Goal: Information Seeking & Learning: Learn about a topic

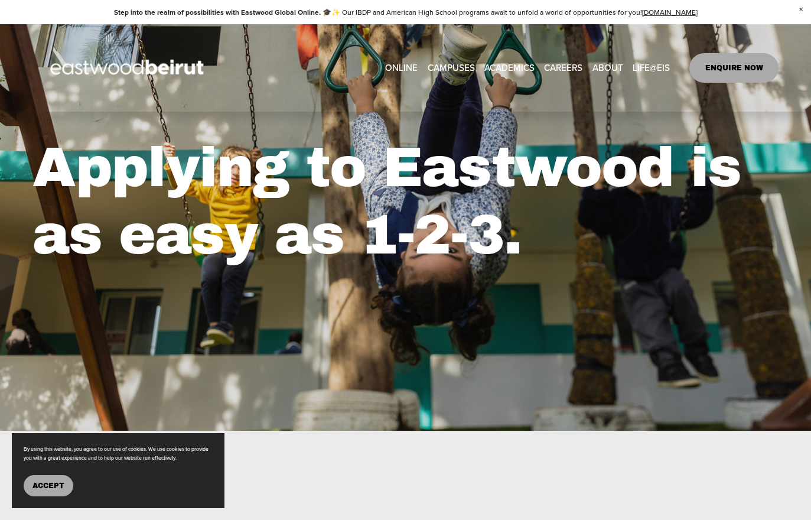
click at [43, 489] on button "Accept" at bounding box center [49, 485] width 50 height 21
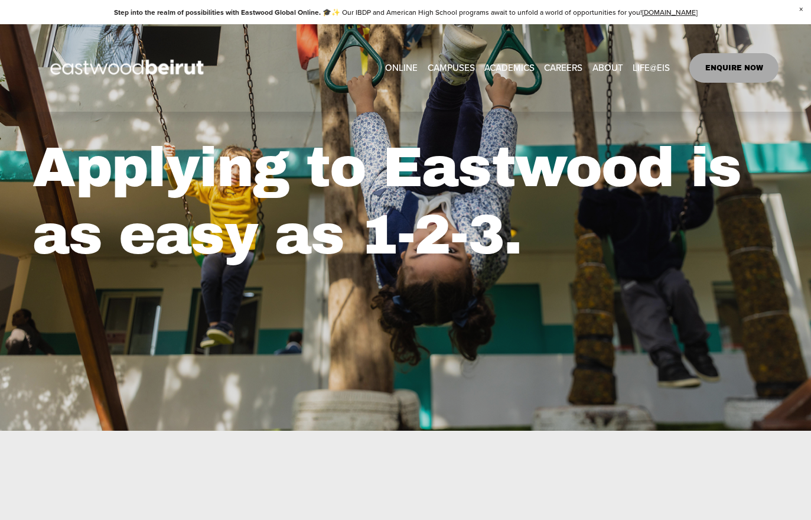
click at [736, 53] on link "ENQUIRE NOW" at bounding box center [733, 68] width 89 height 30
click at [390, 59] on link "ONLINE" at bounding box center [401, 68] width 32 height 18
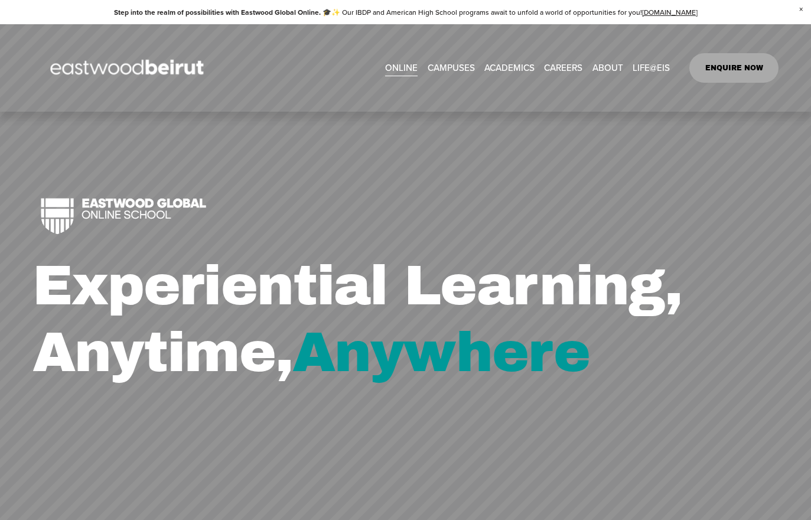
click at [805, 9] on span "Close Announcement" at bounding box center [801, 9] width 20 height 19
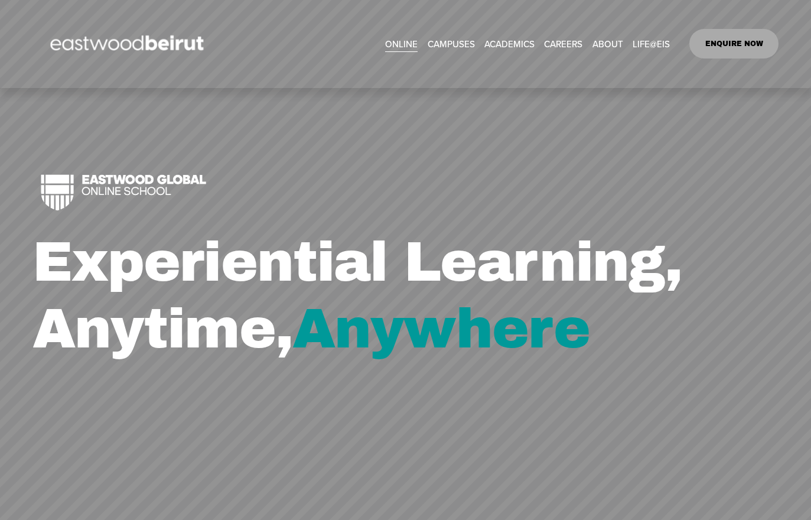
click at [400, 35] on link "ONLINE" at bounding box center [401, 44] width 32 height 18
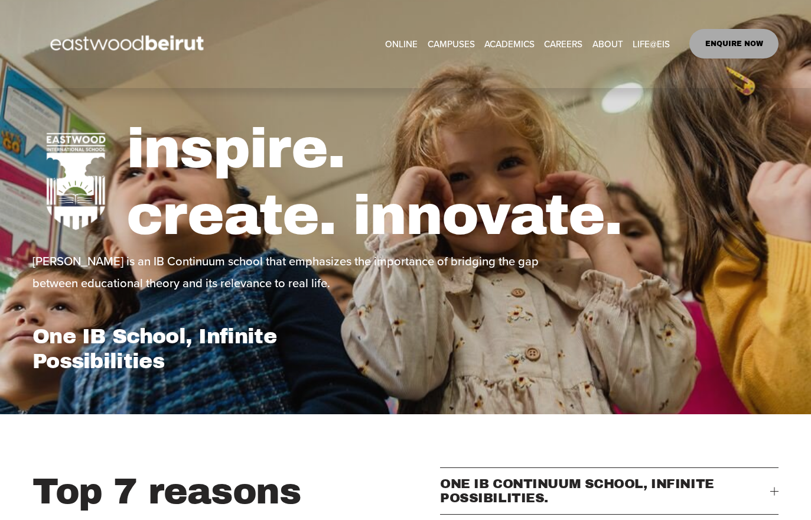
select select "**"
click at [568, 15] on div "ONLINE CAMPUSES EASTWOOD COLLEGE KAFARSHIMA EASTWOOD INTERNATIONAL SCHOOL ERBIL" at bounding box center [405, 44] width 746 height 60
click at [562, 35] on link "CAREERS" at bounding box center [563, 44] width 38 height 18
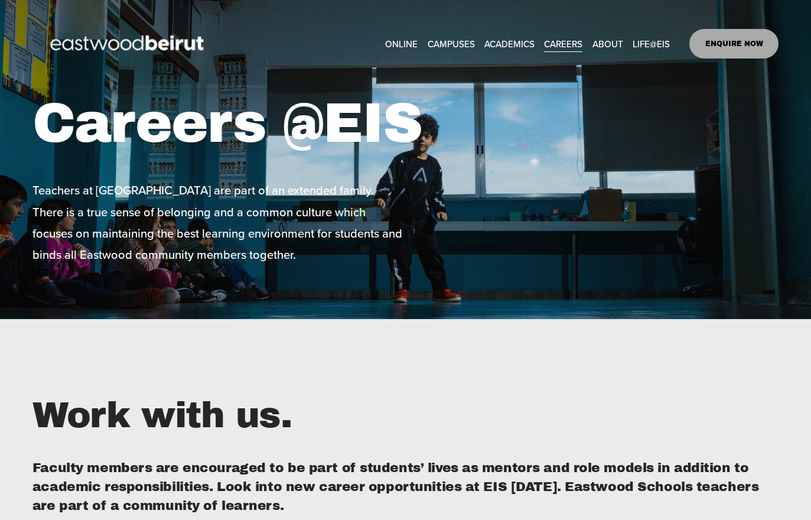
click at [518, 36] on span "ACADEMICS" at bounding box center [509, 44] width 50 height 17
click at [0, 0] on span "American High School" at bounding box center [0, 0] width 0 height 0
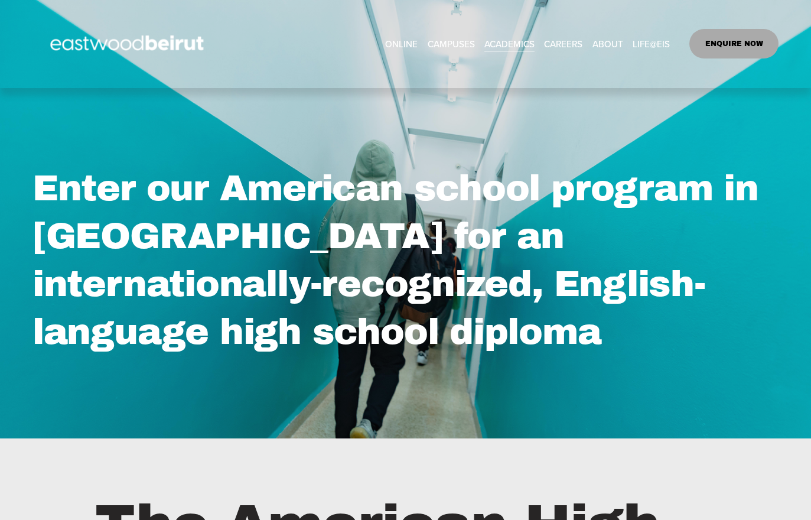
click at [739, 30] on link "ENQUIRE NOW" at bounding box center [733, 44] width 89 height 30
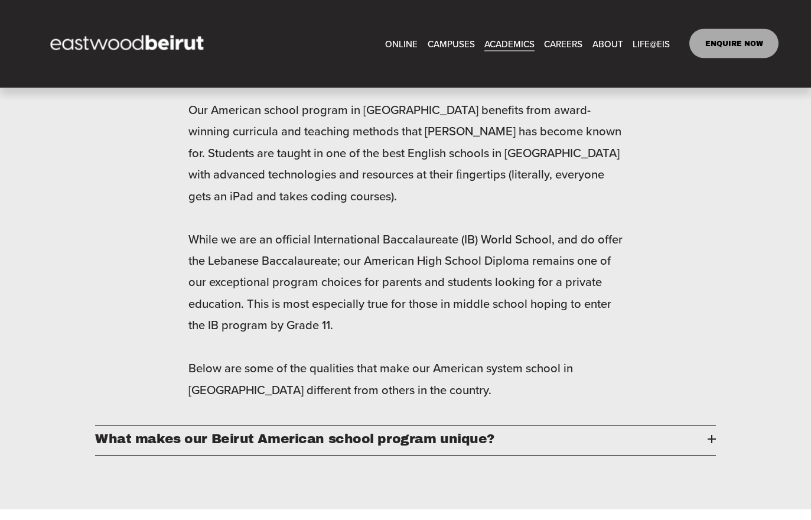
scroll to position [955, 0]
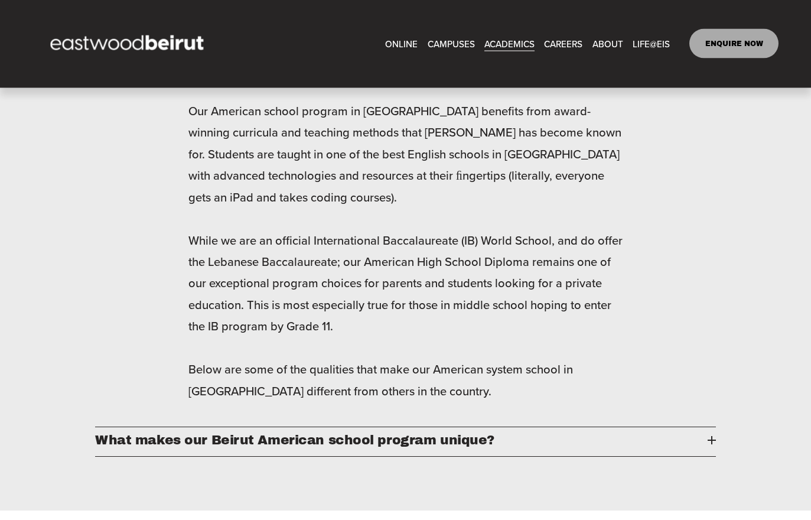
click at [732, 29] on link "ENQUIRE NOW" at bounding box center [733, 44] width 89 height 30
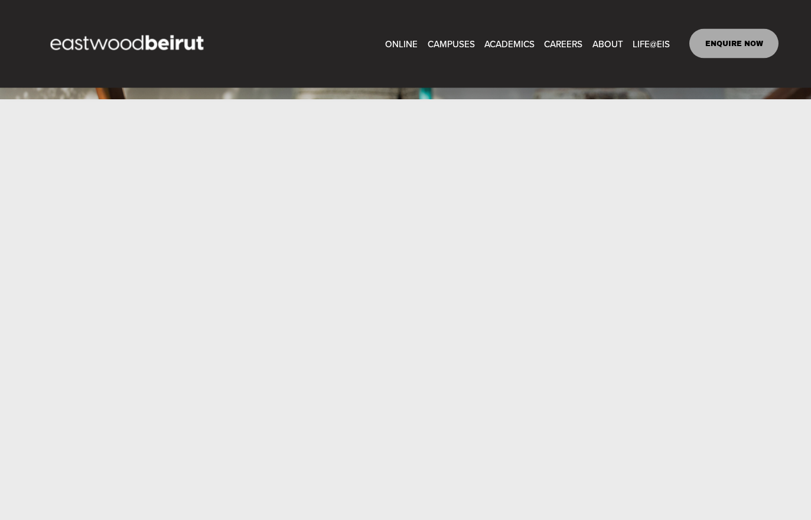
scroll to position [308, 0]
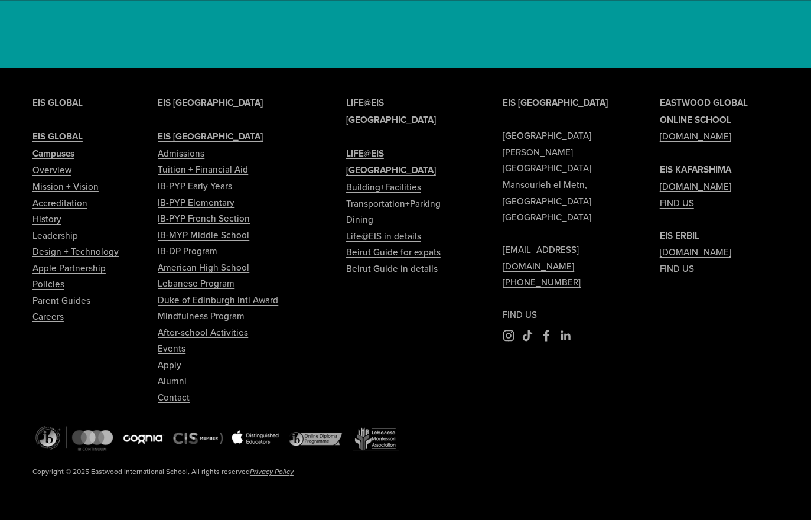
scroll to position [3562, 0]
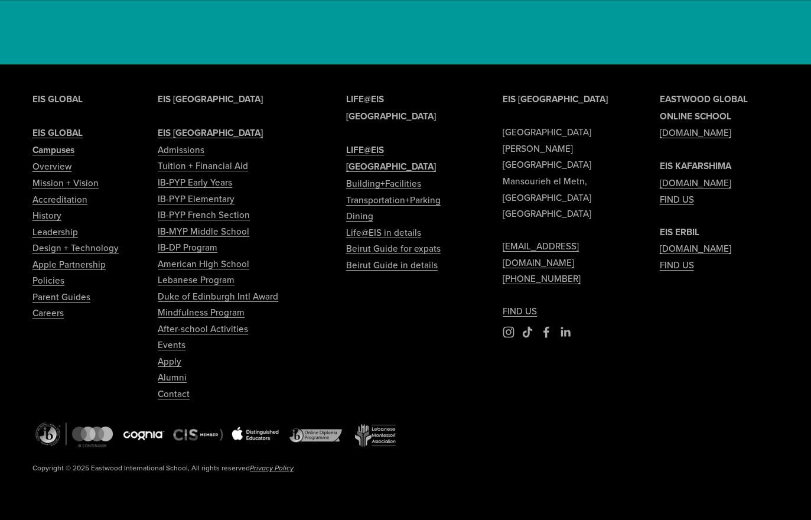
click at [731, 257] on link "[DOMAIN_NAME]" at bounding box center [694, 248] width 71 height 17
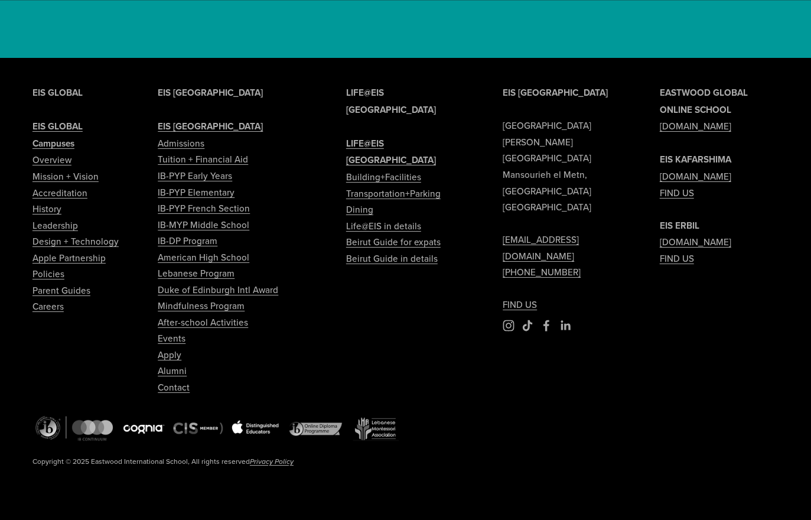
scroll to position [3580, 0]
